Goal: Transaction & Acquisition: Subscribe to service/newsletter

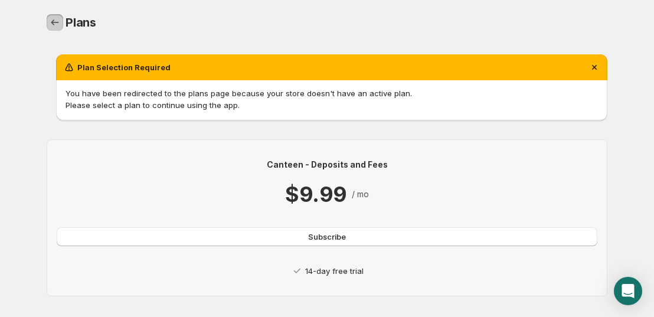
click at [54, 19] on icon "Home" at bounding box center [55, 23] width 12 height 12
click at [50, 15] on link "Home" at bounding box center [55, 22] width 17 height 17
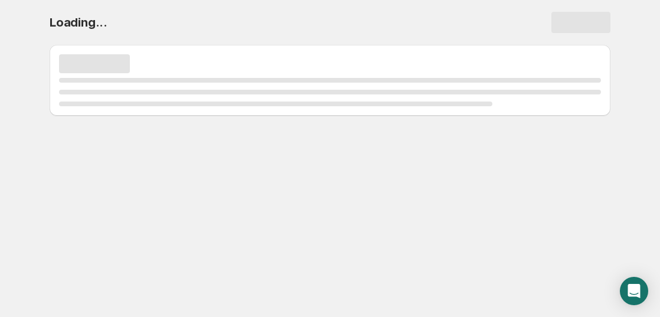
click at [583, 31] on div "Page loading" at bounding box center [581, 22] width 59 height 21
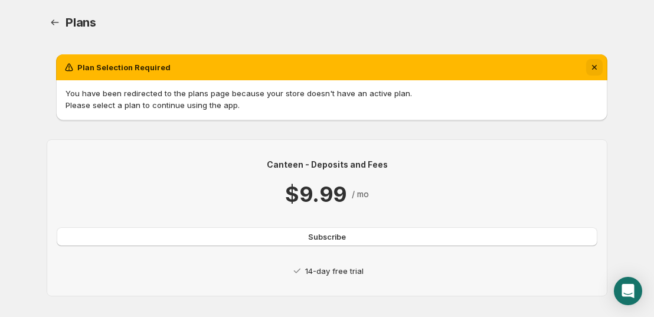
click at [598, 73] on icon "Dismiss notification" at bounding box center [595, 67] width 12 height 12
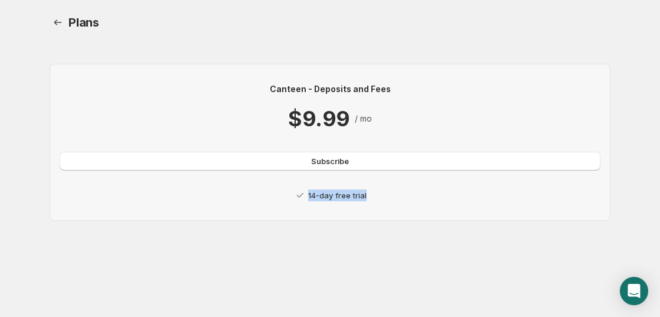
drag, startPoint x: 660, startPoint y: 107, endPoint x: 662, endPoint y: 209, distance: 101.6
click at [660, 209] on html "Home Help Plans. This page is ready Plans Canteen - Deposits and Fees $9.99 / m…" at bounding box center [330, 158] width 660 height 317
click at [334, 234] on div "Canteen - Deposits and Fees $9.99 / mo Subscribe 14-day free trial" at bounding box center [330, 142] width 561 height 195
click at [308, 192] on p "14-day free trial" at bounding box center [337, 196] width 58 height 12
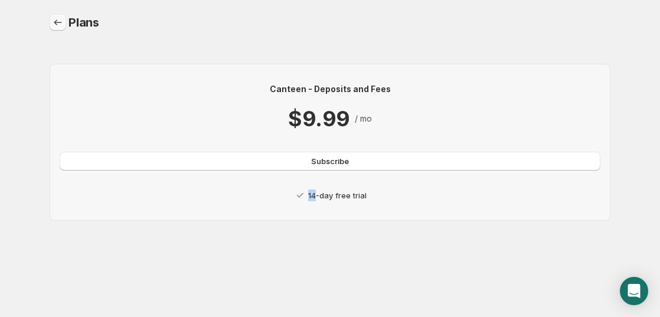
click at [62, 23] on icon "Home" at bounding box center [58, 23] width 12 height 12
